Goal: Check status: Check status

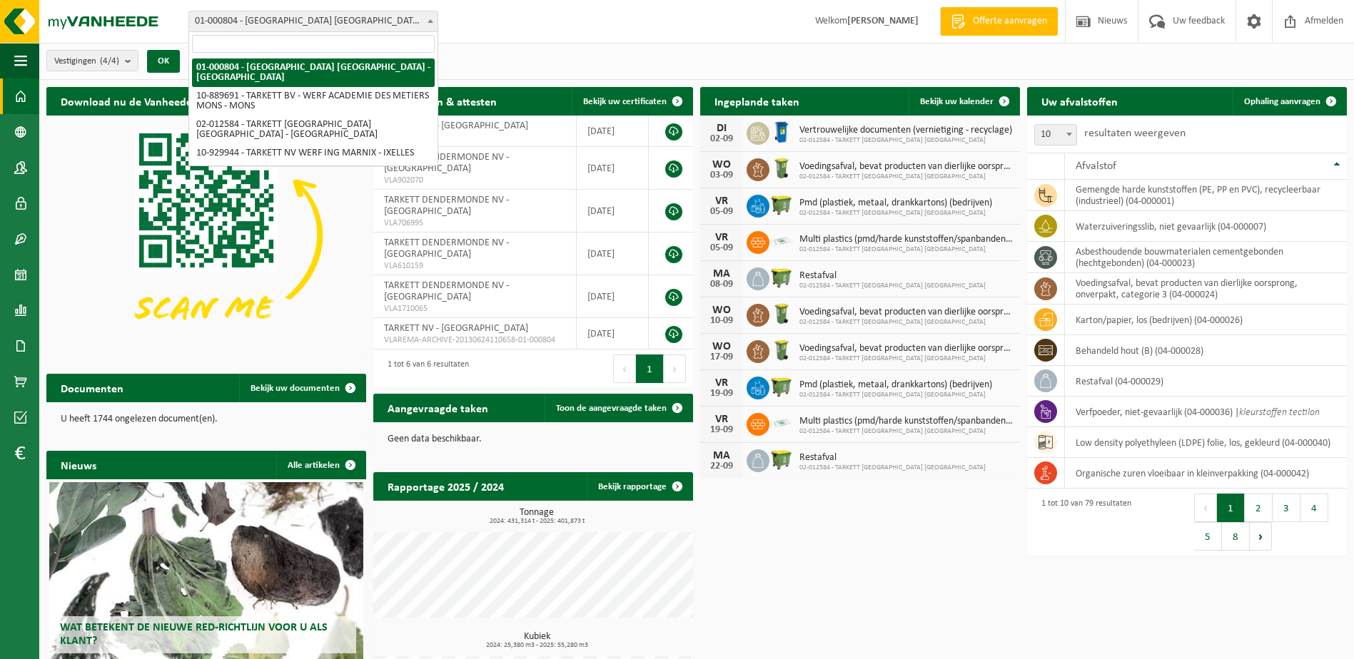
click at [291, 22] on span "01-000804 - [GEOGRAPHIC_DATA] [GEOGRAPHIC_DATA] - [GEOGRAPHIC_DATA]" at bounding box center [313, 21] width 248 height 20
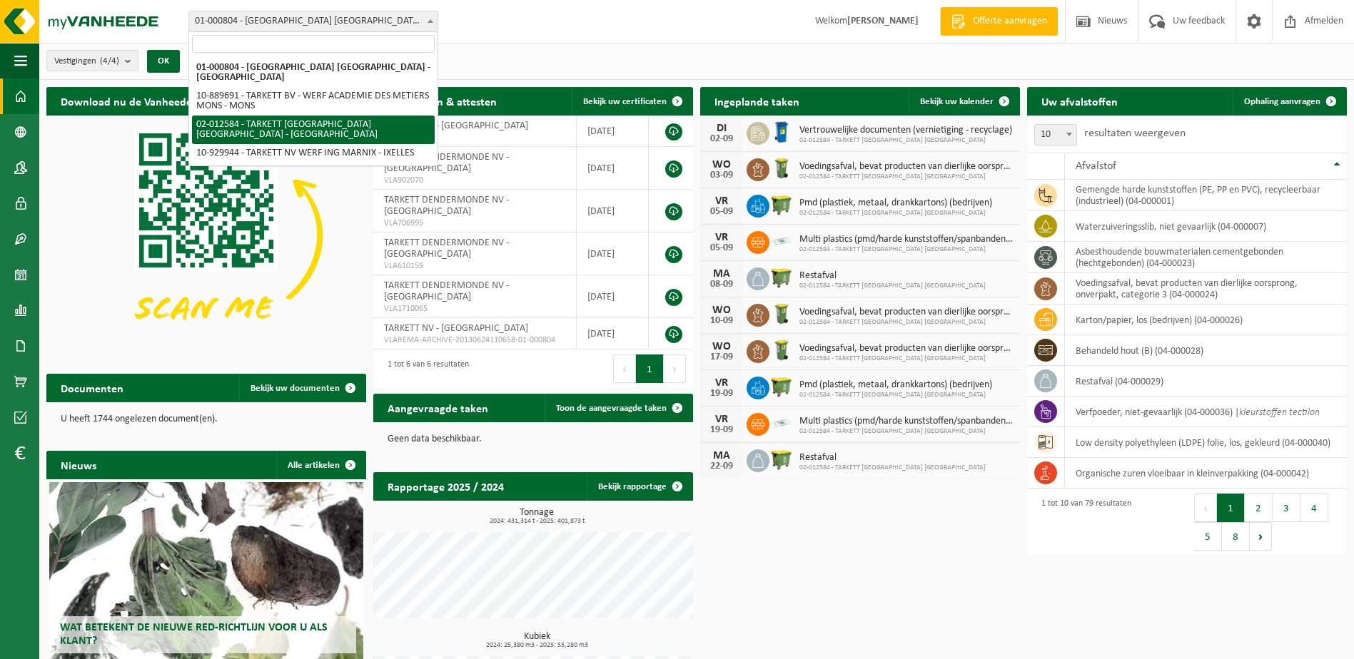
select select "2436"
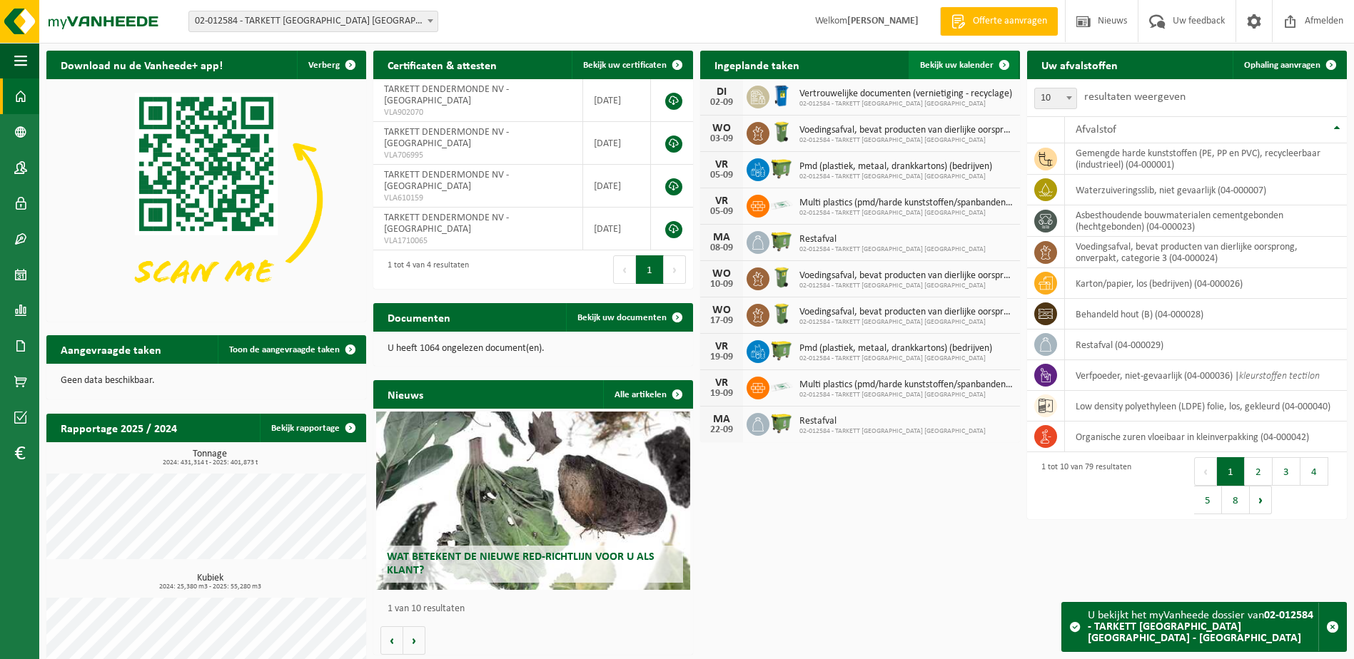
click at [975, 59] on link "Bekijk uw kalender" at bounding box center [963, 65] width 110 height 29
